Goal: Submit feedback/report problem

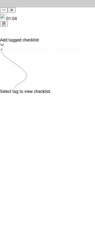
click at [18, 33] on div at bounding box center [47, 32] width 95 height 11
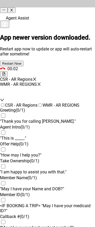
scroll to position [951, 0]
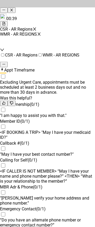
scroll to position [0, 0]
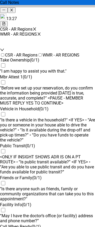
click at [93, 27] on div "CSR - AR Regions WMR - [GEOGRAPHIC_DATA] REGIONS + 0 selected" at bounding box center [47, 40] width 95 height 26
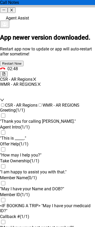
scroll to position [951, 0]
click at [13, 8] on icon "close" at bounding box center [11, 9] width 3 height 3
